Goal: Task Accomplishment & Management: Use online tool/utility

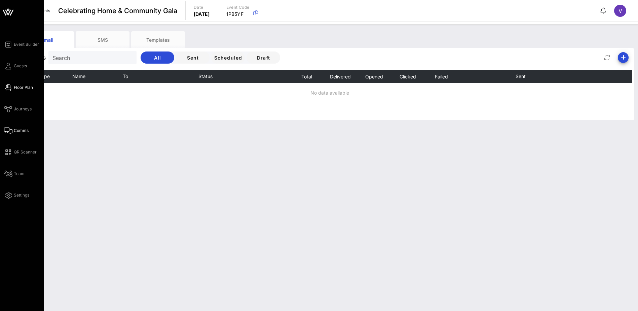
click at [15, 88] on span "Floor Plan" at bounding box center [23, 87] width 19 height 6
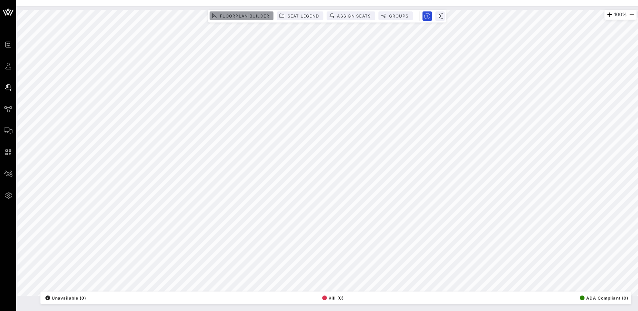
click at [258, 15] on span "Floorplan Builder" at bounding box center [245, 15] width 50 height 5
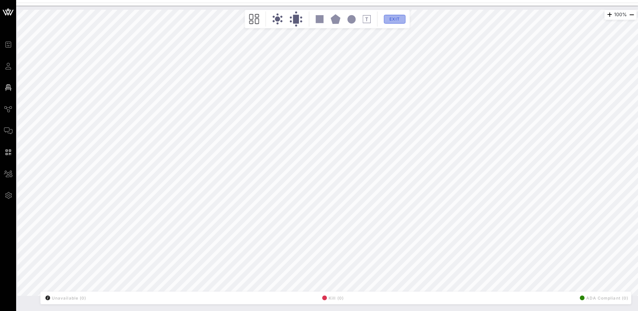
click at [400, 19] on span "Exit" at bounding box center [394, 18] width 13 height 5
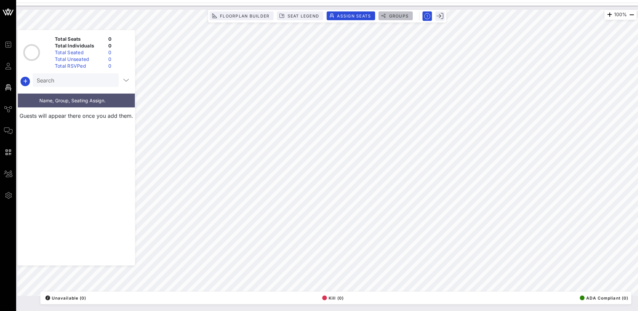
click at [401, 17] on span "Groups" at bounding box center [399, 15] width 20 height 5
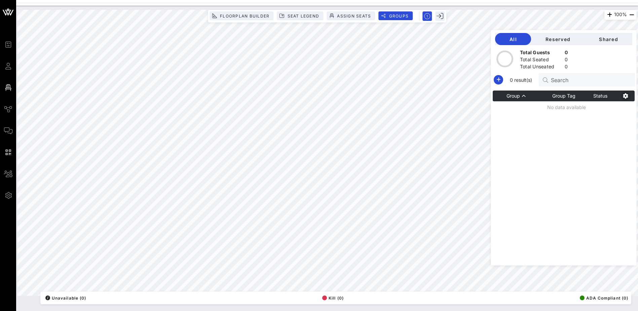
click at [623, 95] on icon "button" at bounding box center [626, 96] width 8 height 8
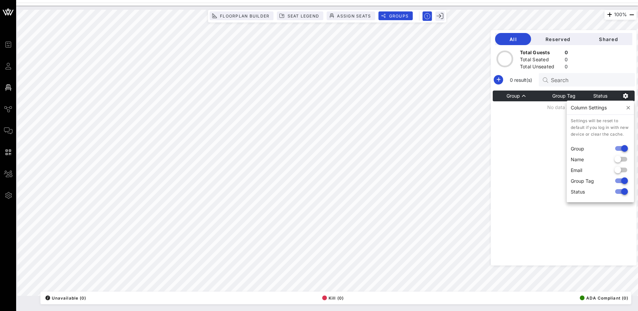
click at [623, 95] on icon "button" at bounding box center [626, 96] width 8 height 8
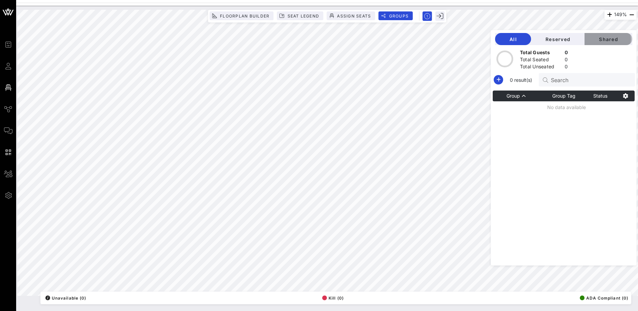
click at [616, 40] on span "Shared" at bounding box center [608, 39] width 37 height 6
click at [514, 39] on span "All" at bounding box center [513, 39] width 25 height 6
click at [578, 39] on span "Reserved" at bounding box center [558, 39] width 43 height 6
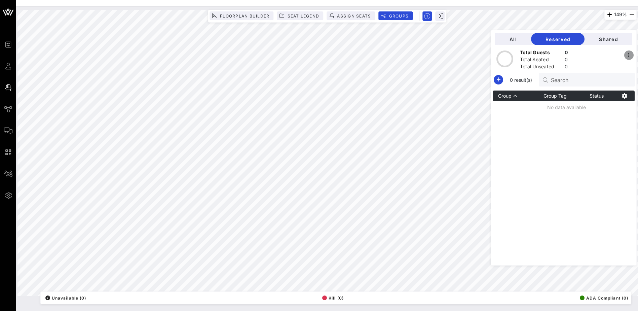
click at [629, 54] on icon "button" at bounding box center [629, 55] width 8 height 8
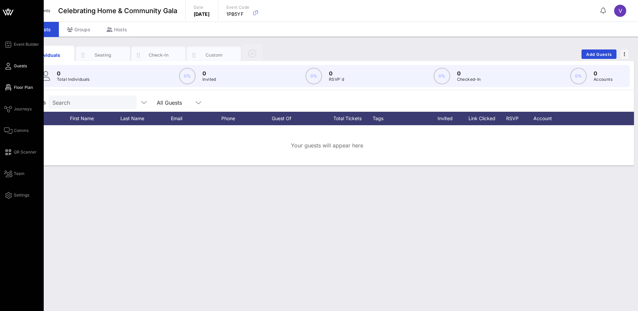
click at [26, 87] on span "Floor Plan" at bounding box center [23, 87] width 19 height 6
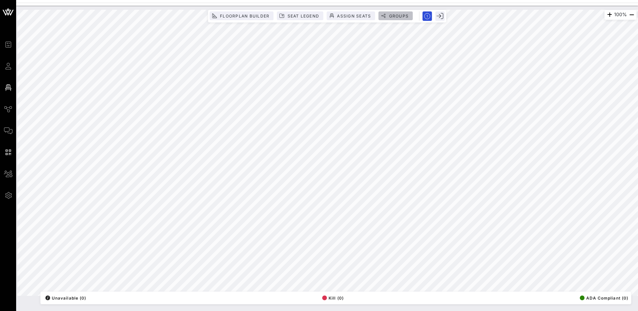
click at [381, 17] on icon "button" at bounding box center [383, 15] width 5 height 5
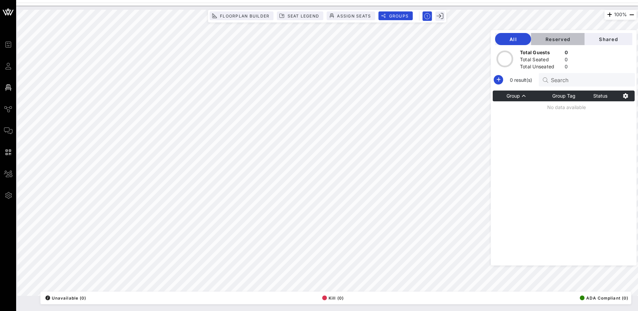
click at [566, 38] on span "Reserved" at bounding box center [558, 39] width 43 height 6
click at [628, 55] on icon "button" at bounding box center [629, 55] width 8 height 8
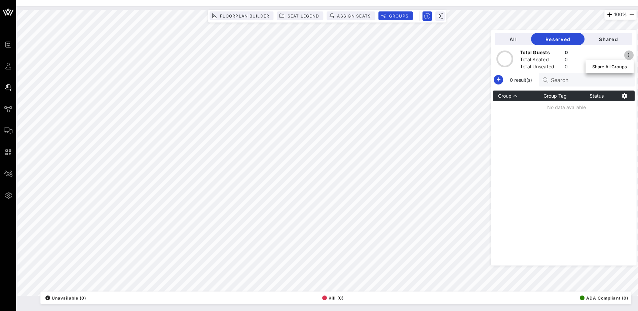
click at [628, 55] on icon "button" at bounding box center [629, 55] width 8 height 8
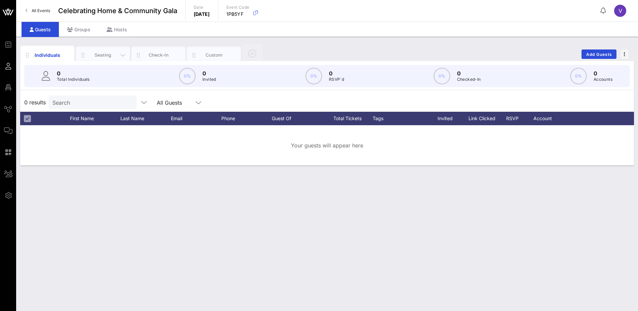
click at [101, 56] on div "Seating" at bounding box center [103, 55] width 30 height 6
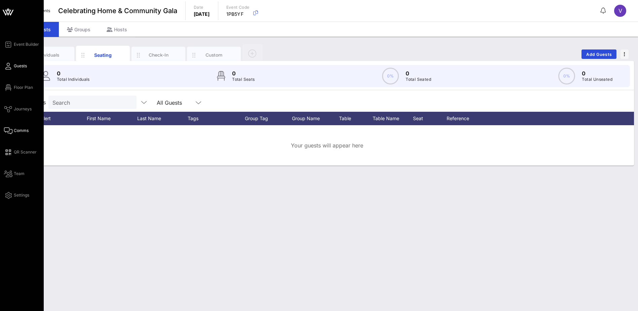
click at [20, 127] on link "Comms" at bounding box center [16, 131] width 25 height 8
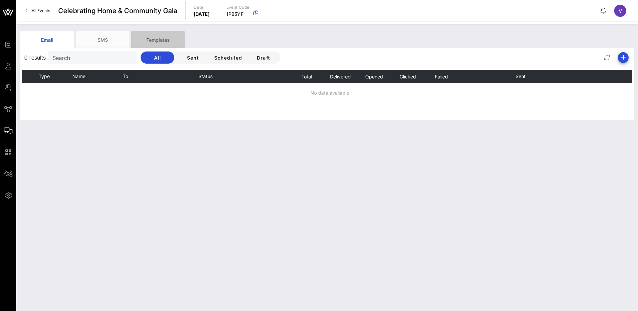
click at [149, 38] on div "Templates" at bounding box center [158, 39] width 54 height 17
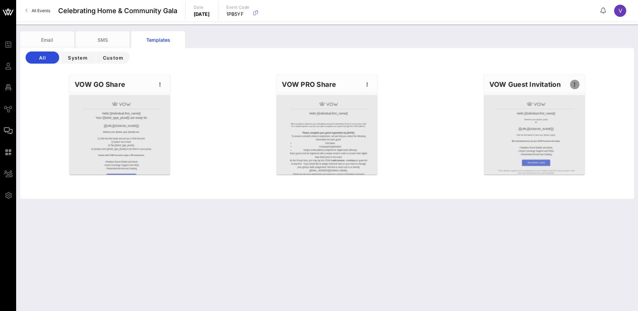
click at [577, 82] on icon "button" at bounding box center [575, 84] width 8 height 8
click at [580, 106] on div "Preview" at bounding box center [585, 109] width 17 height 11
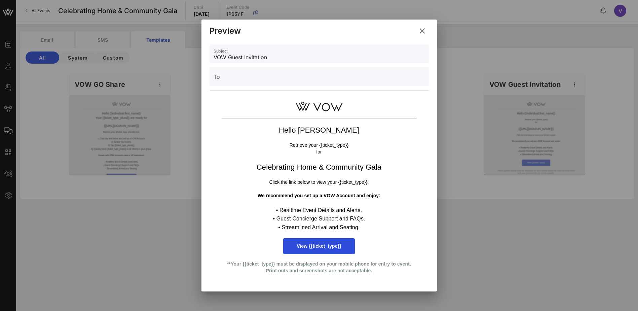
click at [421, 30] on icon at bounding box center [422, 31] width 9 height 8
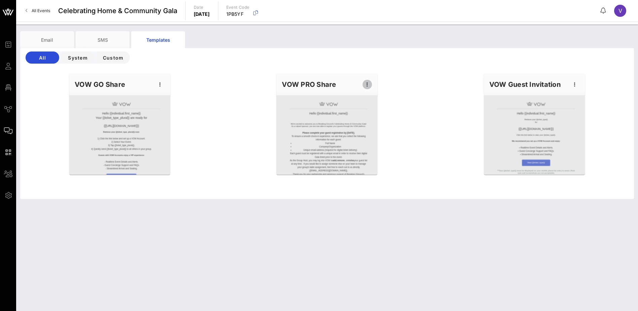
click at [365, 84] on icon "button" at bounding box center [367, 84] width 8 height 8
click at [376, 119] on div "Send" at bounding box center [378, 122] width 17 height 11
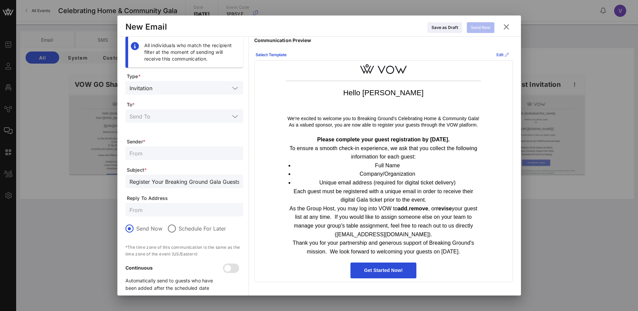
click at [505, 53] on icon at bounding box center [507, 55] width 4 height 4
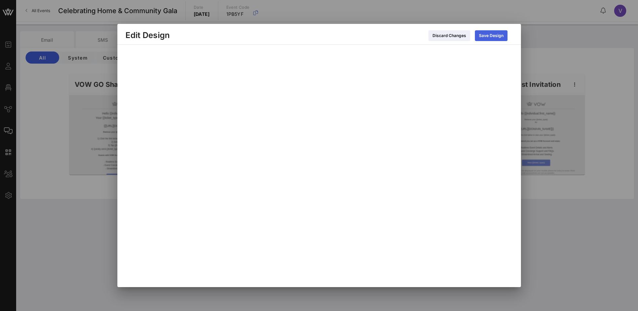
click at [497, 35] on div "Save Design" at bounding box center [491, 35] width 25 height 7
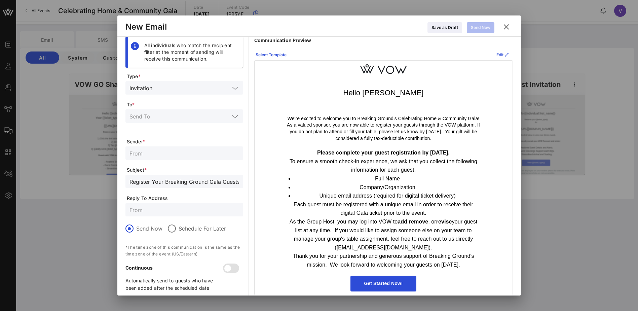
click at [500, 53] on icon at bounding box center [502, 55] width 5 height 4
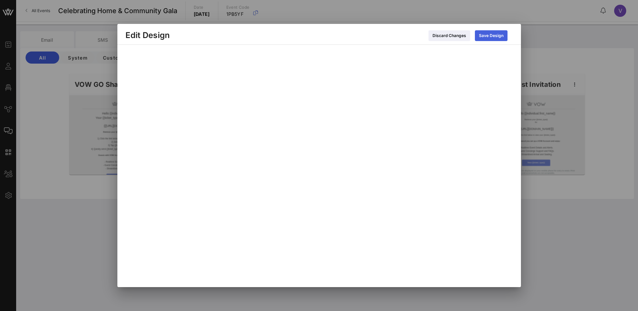
click at [492, 35] on icon at bounding box center [491, 35] width 5 height 4
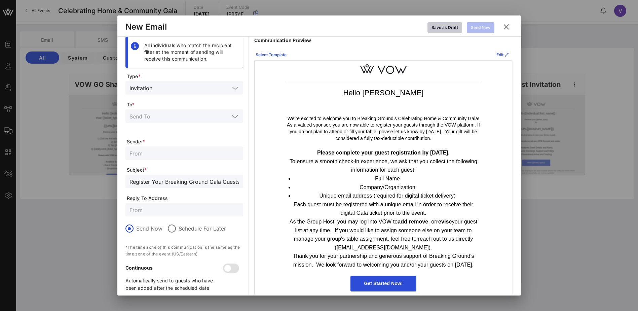
click at [443, 26] on icon at bounding box center [445, 27] width 5 height 4
